Goal: Information Seeking & Learning: Learn about a topic

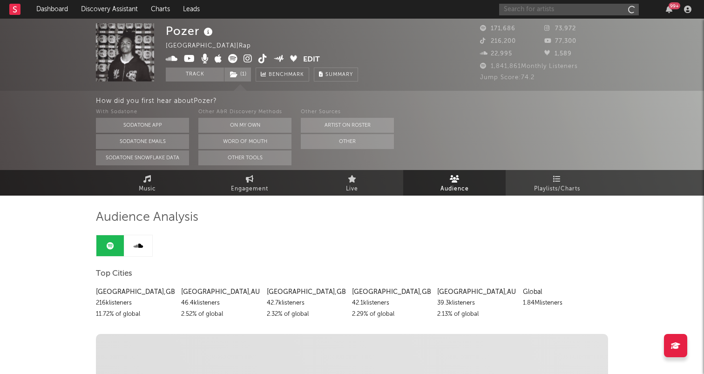
click at [572, 11] on input "text" at bounding box center [569, 10] width 140 height 12
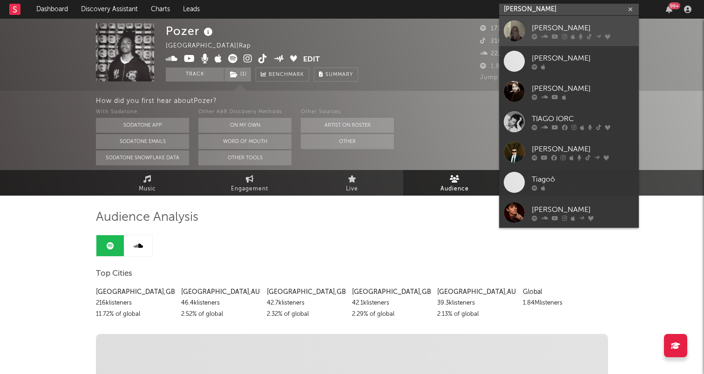
type input "[PERSON_NAME]"
click at [566, 32] on div "[PERSON_NAME]" at bounding box center [583, 27] width 102 height 11
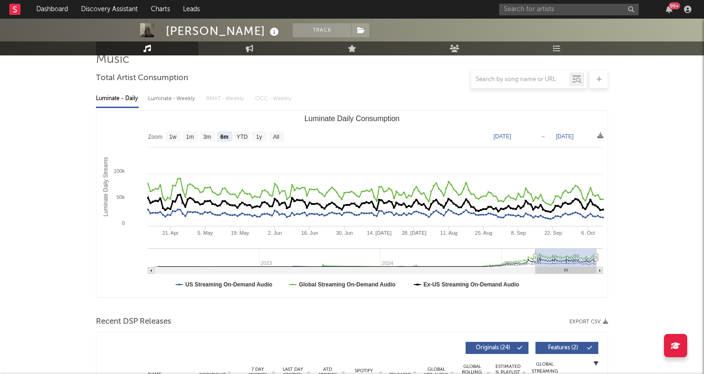
scroll to position [95, 0]
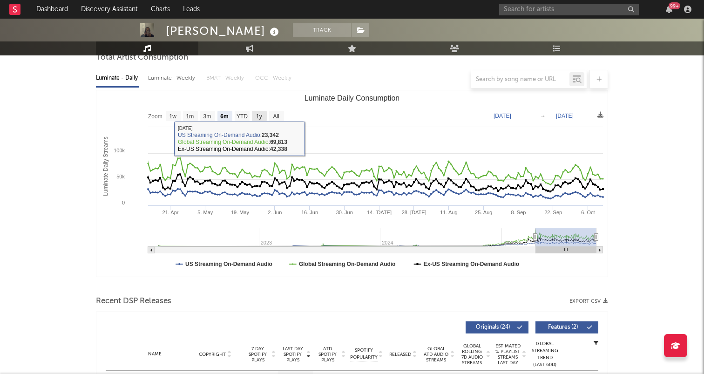
click at [256, 119] on text "1y" at bounding box center [259, 116] width 6 height 7
select select "1y"
type input "[DATE]"
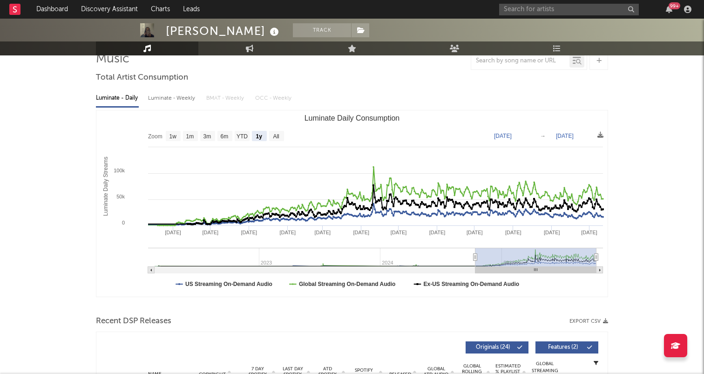
scroll to position [0, 0]
